Goal: Find specific page/section: Find specific page/section

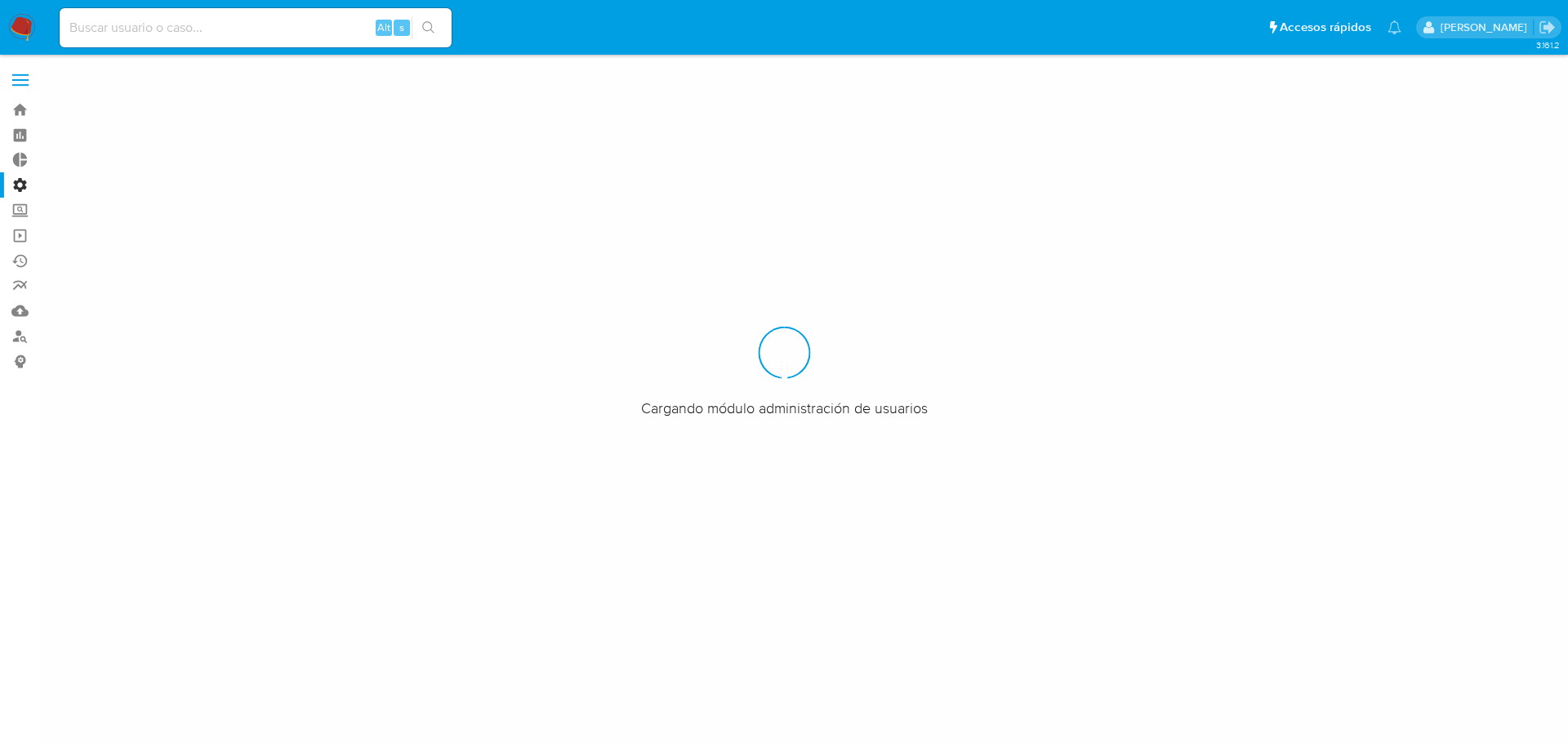
drag, startPoint x: 273, startPoint y: 569, endPoint x: 49, endPoint y: 170, distance: 457.6
click at [273, 566] on div at bounding box center [784, 372] width 1568 height 744
click at [131, 38] on input at bounding box center [256, 27] width 392 height 21
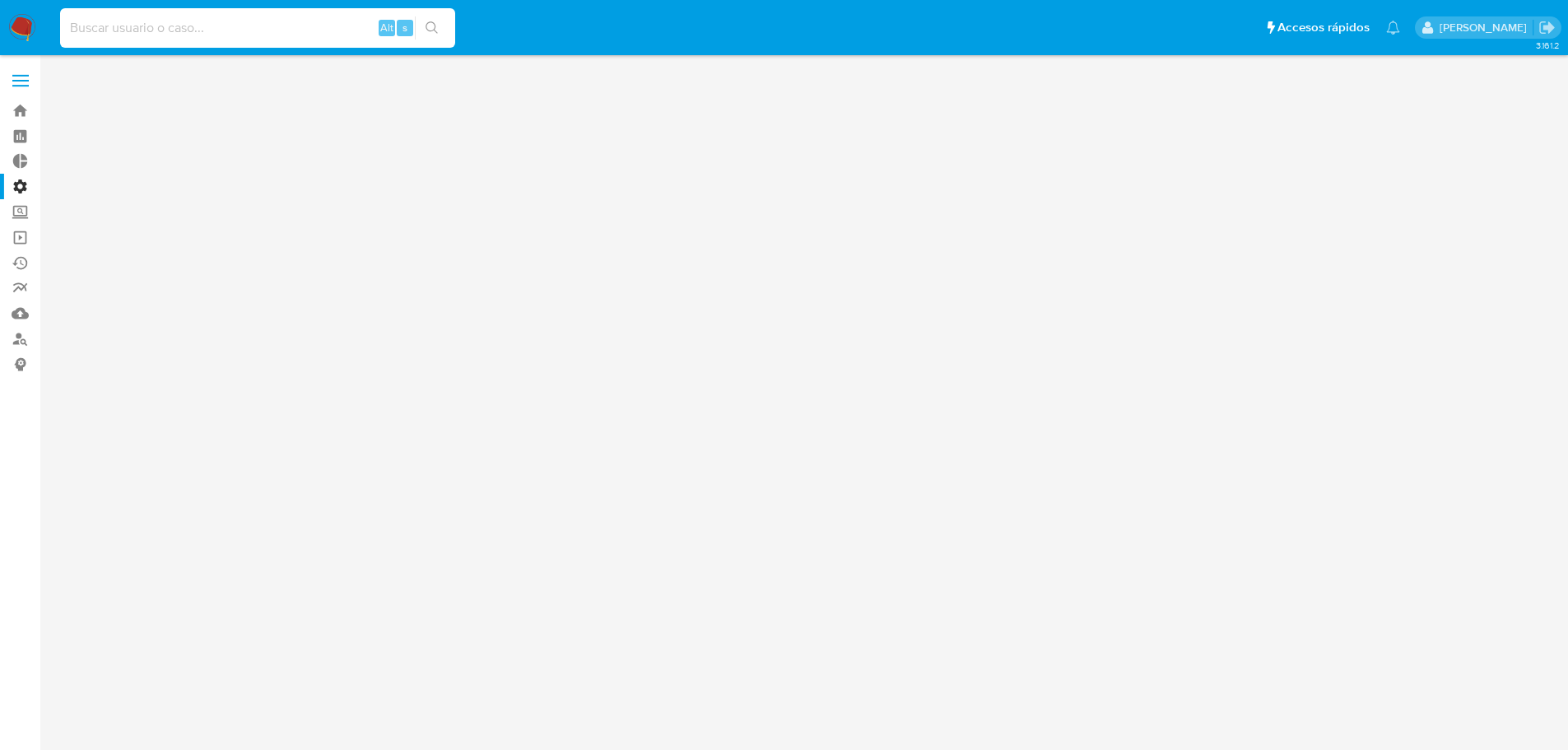
paste input "2286212143"
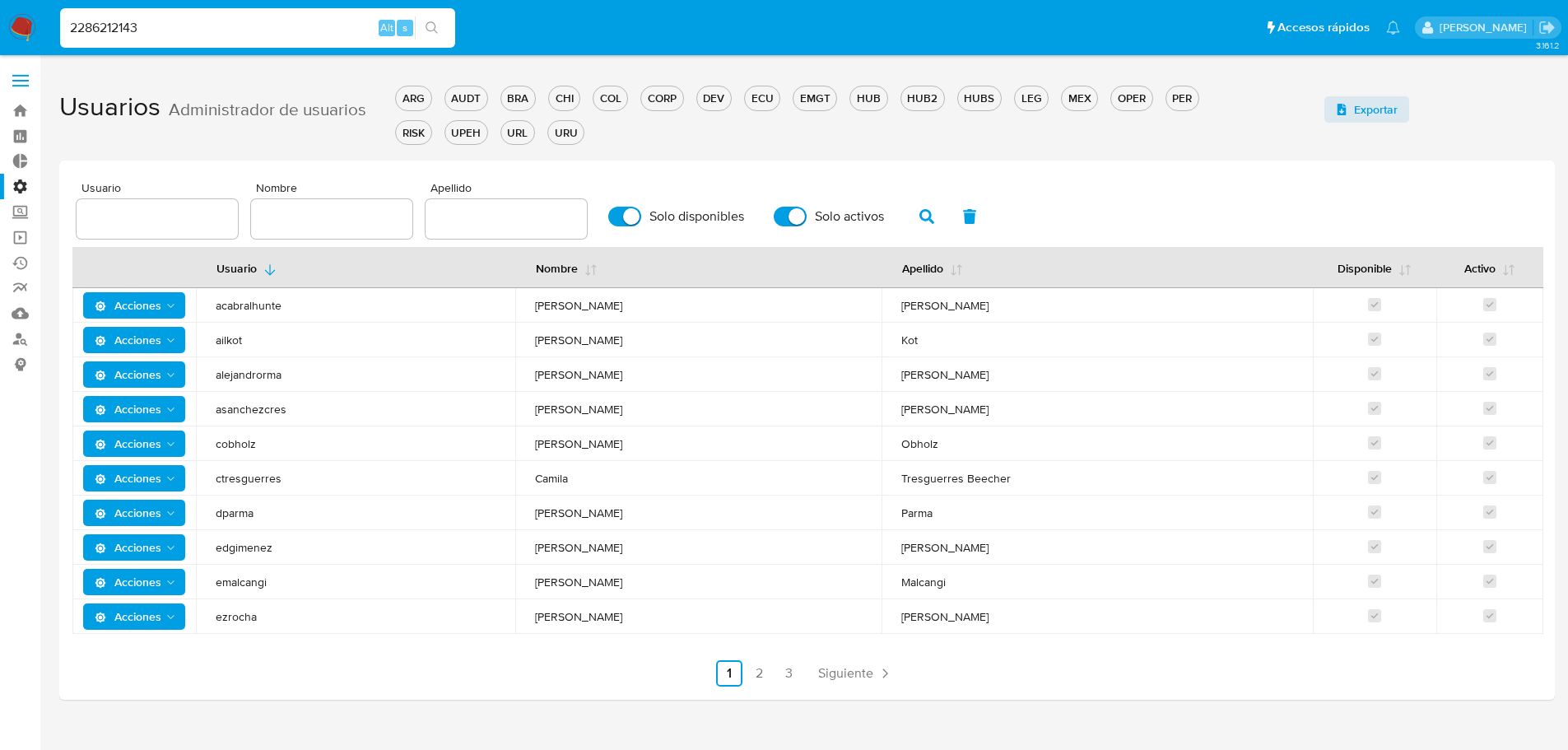
click at [131, 38] on input "2286212143" at bounding box center [258, 28] width 395 height 22
type input "2286212143"
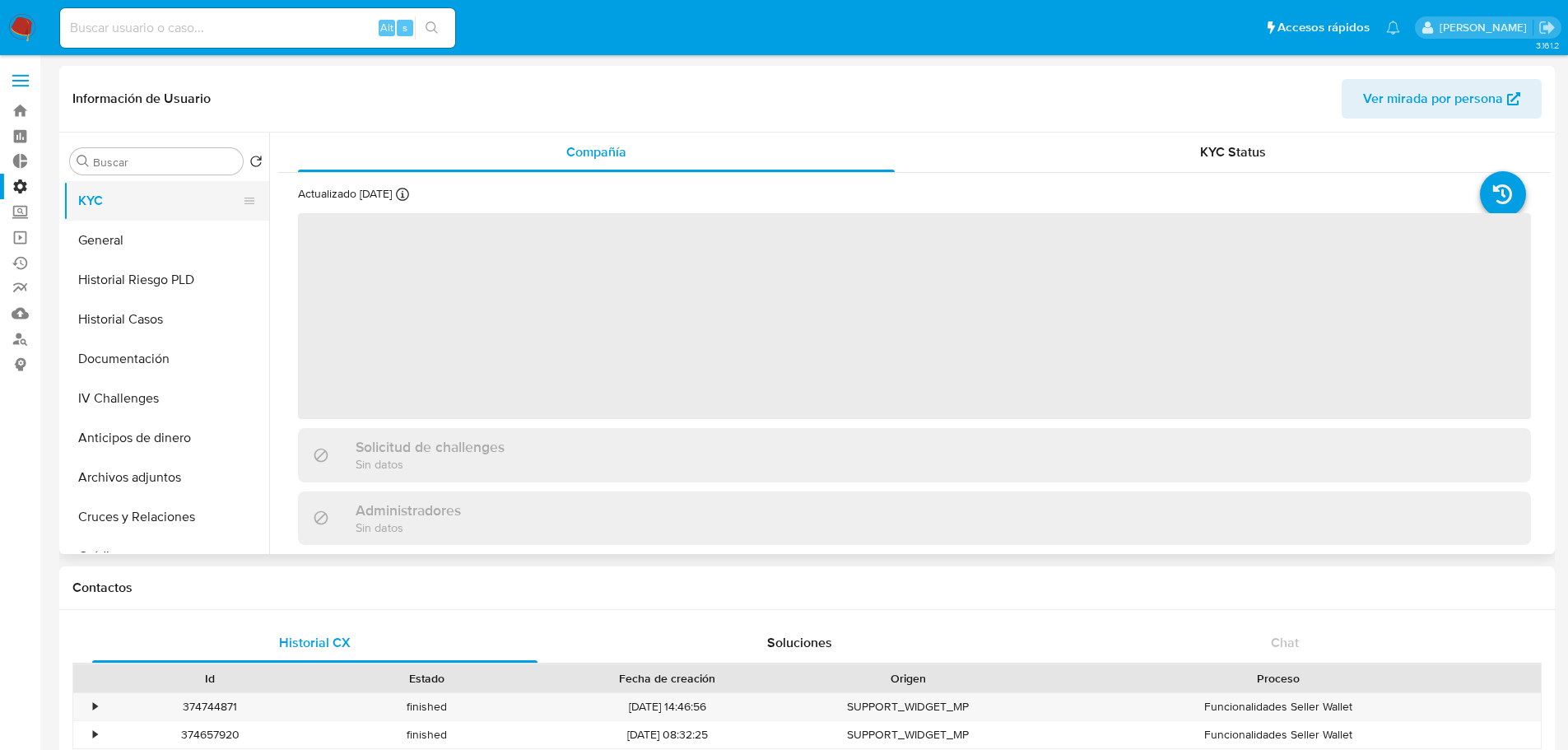
select select "10"
